Goal: Information Seeking & Learning: Learn about a topic

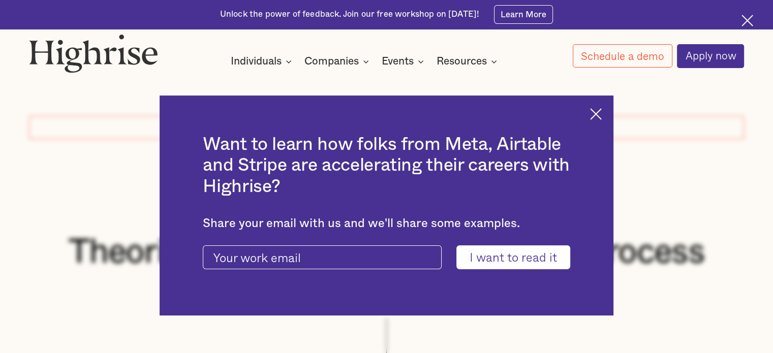
click at [596, 112] on img at bounding box center [596, 114] width 12 height 12
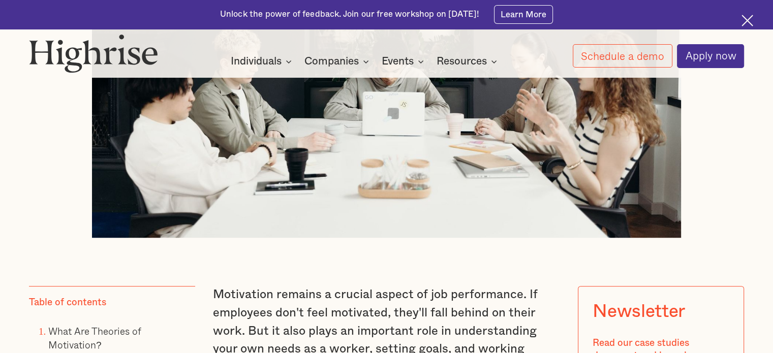
scroll to position [657, 0]
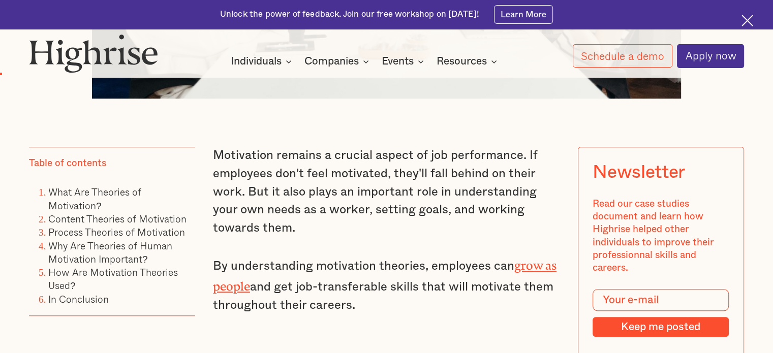
click at [441, 266] on p "By understanding motivation theories, employees can grow as people and get job-…" at bounding box center [386, 285] width 347 height 60
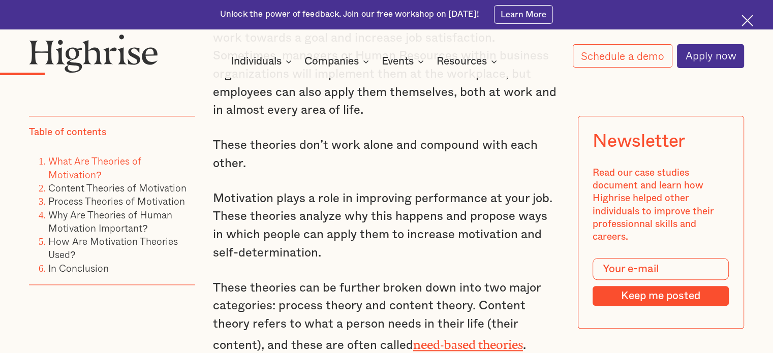
scroll to position [1064, 0]
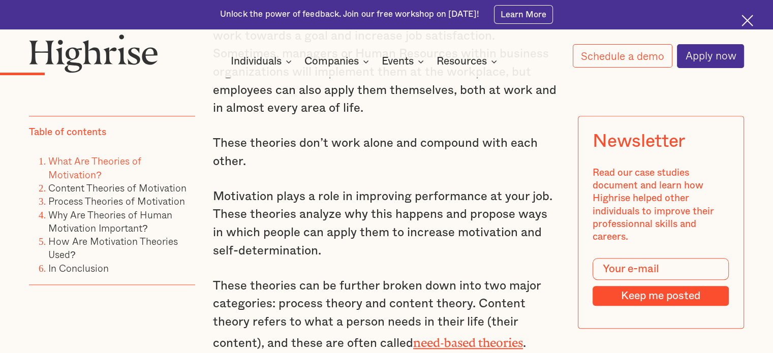
click at [405, 256] on p "Motivation plays a role in improving performance at your job. These theories an…" at bounding box center [386, 224] width 347 height 73
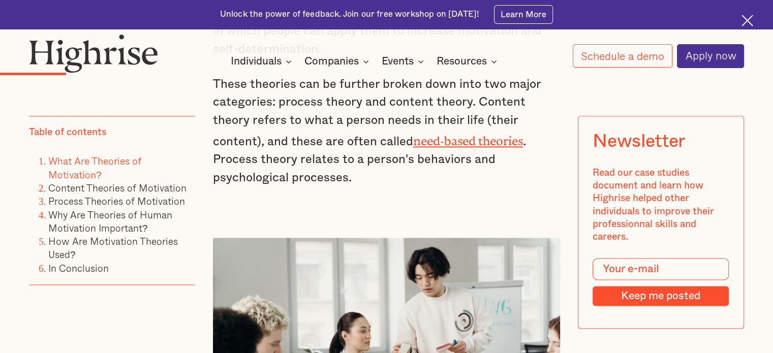
scroll to position [1267, 0]
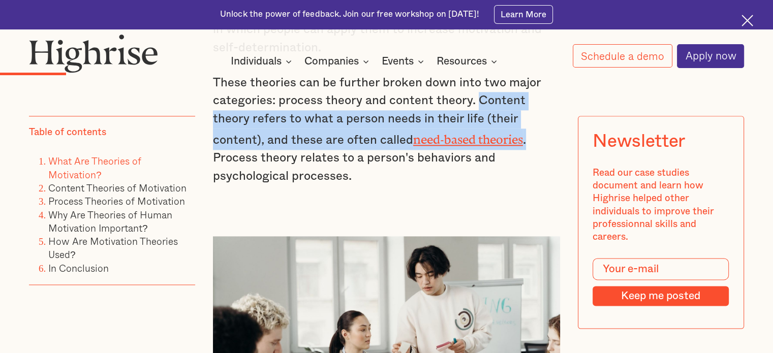
drag, startPoint x: 476, startPoint y: 105, endPoint x: 451, endPoint y: 142, distance: 44.4
click at [451, 142] on p "These theories can be further broken down into two major categories: process th…" at bounding box center [386, 130] width 347 height 112
copy p "Content theory refers to what a person needs in their life (their content), and…"
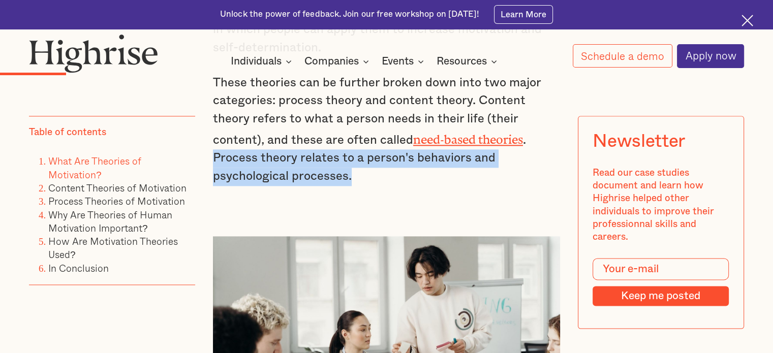
drag, startPoint x: 456, startPoint y: 138, endPoint x: 560, endPoint y: 159, distance: 106.3
click at [560, 159] on p "These theories can be further broken down into two major categories: process th…" at bounding box center [386, 130] width 347 height 112
copy p "Process theory relates to a person's behaviors and psychological processes."
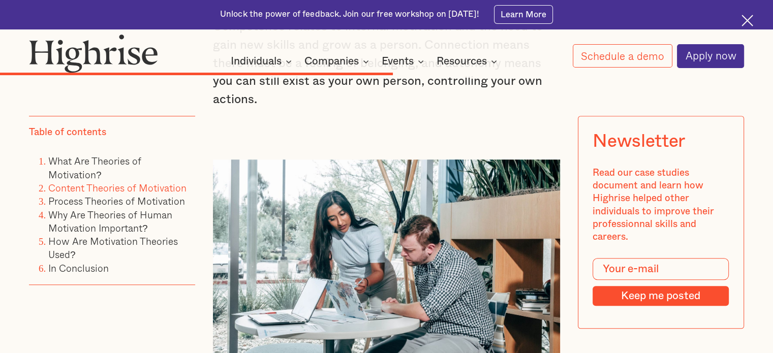
scroll to position [4698, 0]
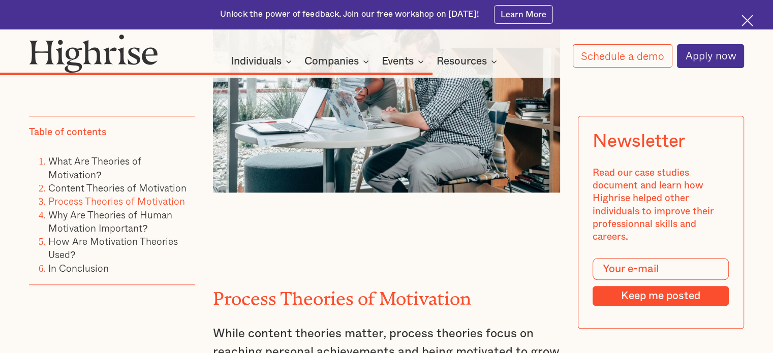
scroll to position [4779, 0]
